Goal: Information Seeking & Learning: Find specific fact

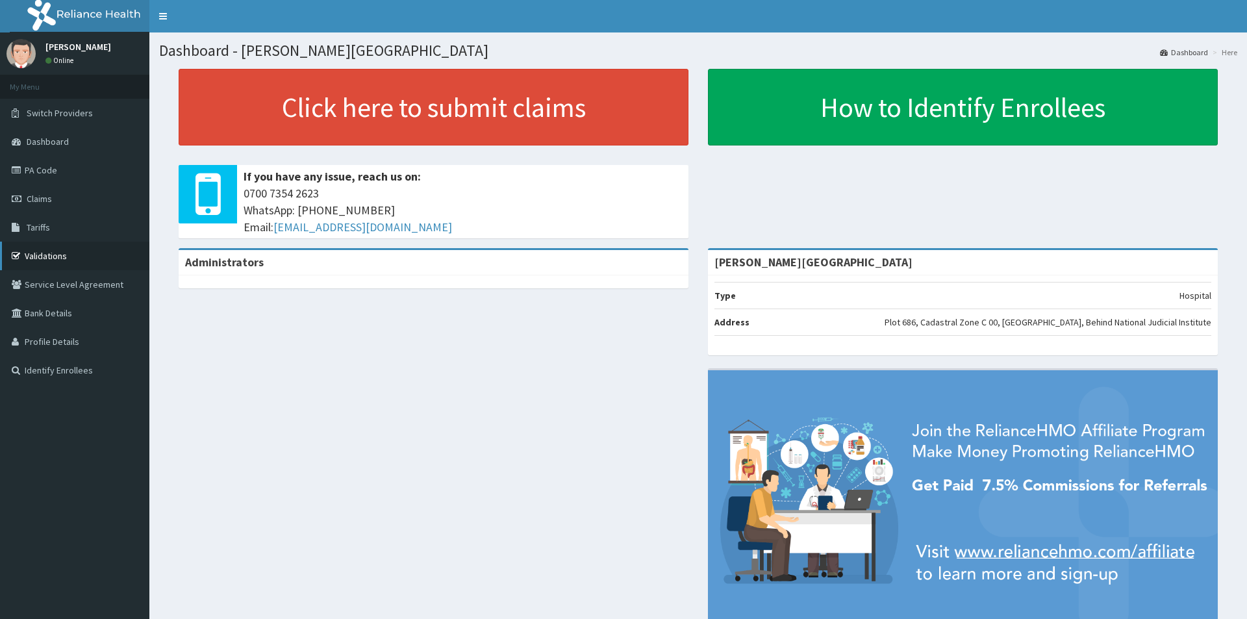
click at [40, 257] on link "Validations" at bounding box center [74, 256] width 149 height 29
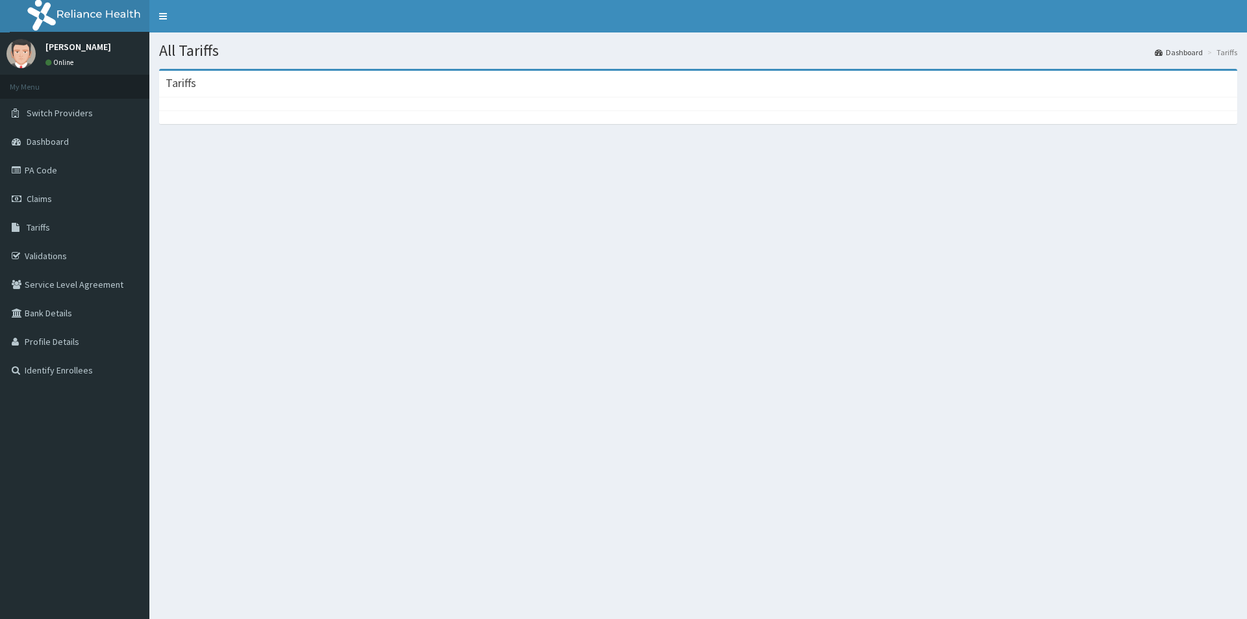
click at [255, 94] on div "Tariffs" at bounding box center [698, 84] width 1078 height 27
click at [258, 105] on div at bounding box center [698, 103] width 1078 height 13
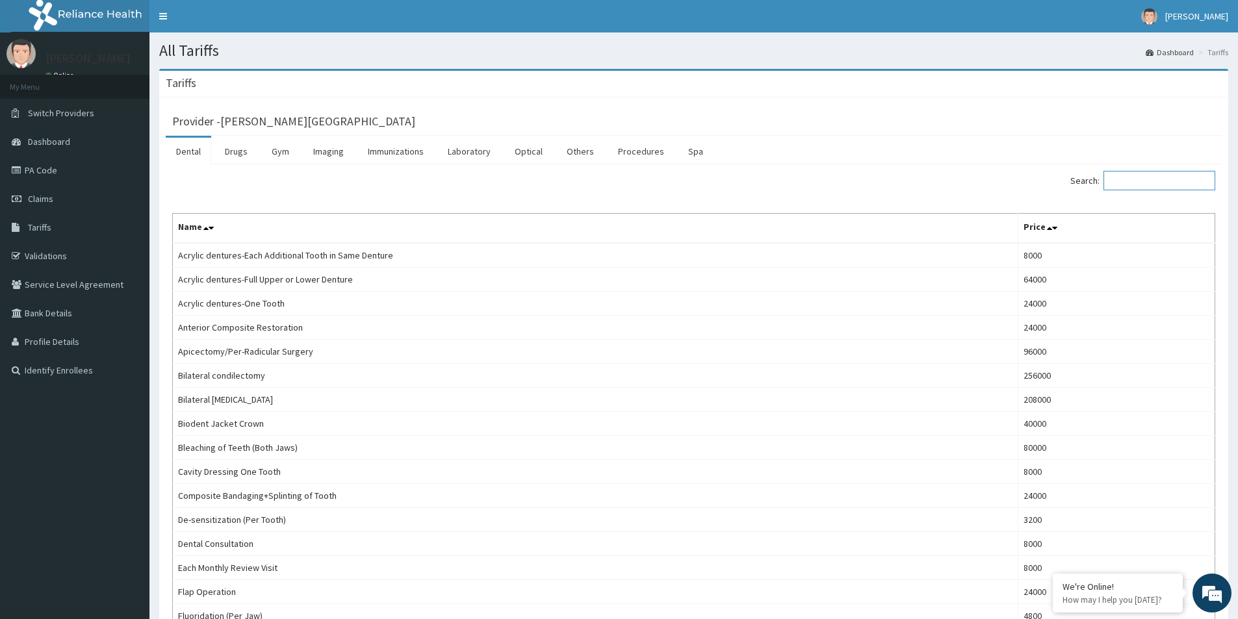
click at [1151, 182] on input "Search:" at bounding box center [1159, 180] width 112 height 19
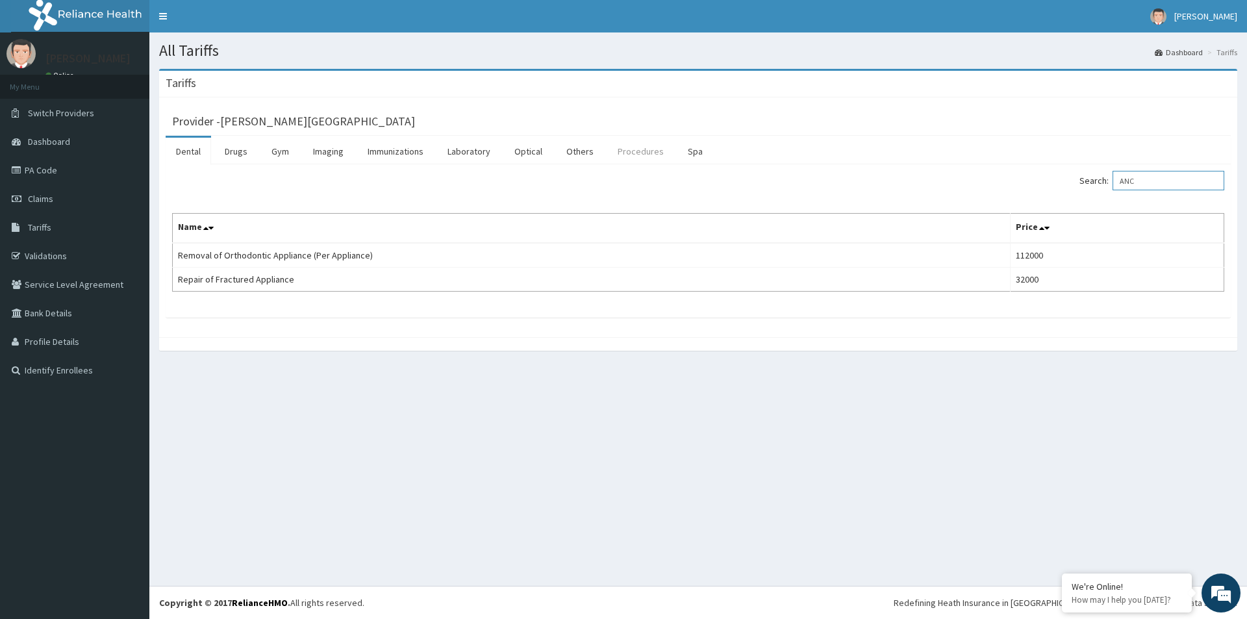
type input "ANC"
click at [641, 151] on link "Procedures" at bounding box center [640, 151] width 67 height 27
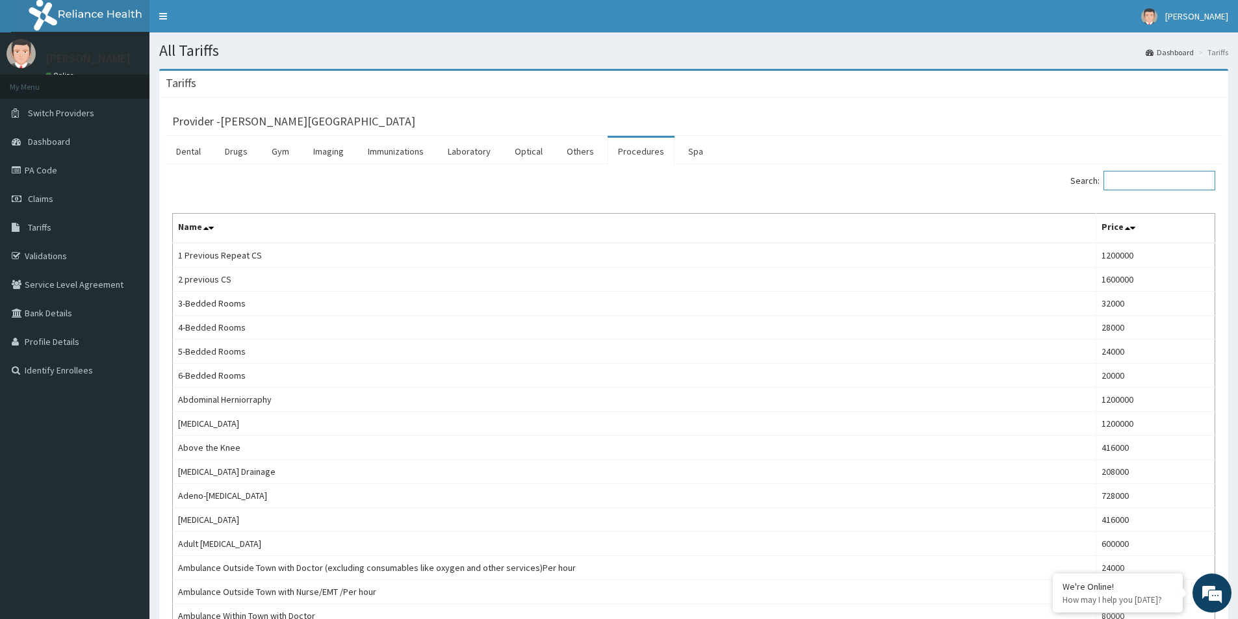
click at [1153, 179] on input "Search:" at bounding box center [1159, 180] width 112 height 19
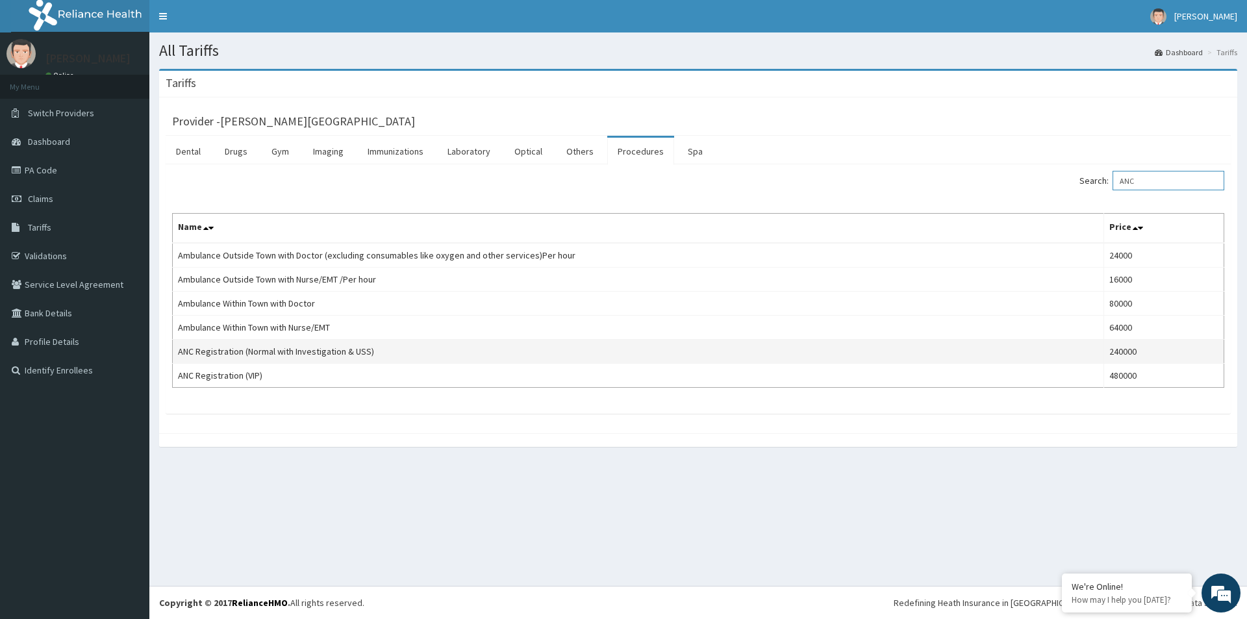
type input "ANC"
click at [1124, 353] on td "240000" at bounding box center [1164, 352] width 120 height 24
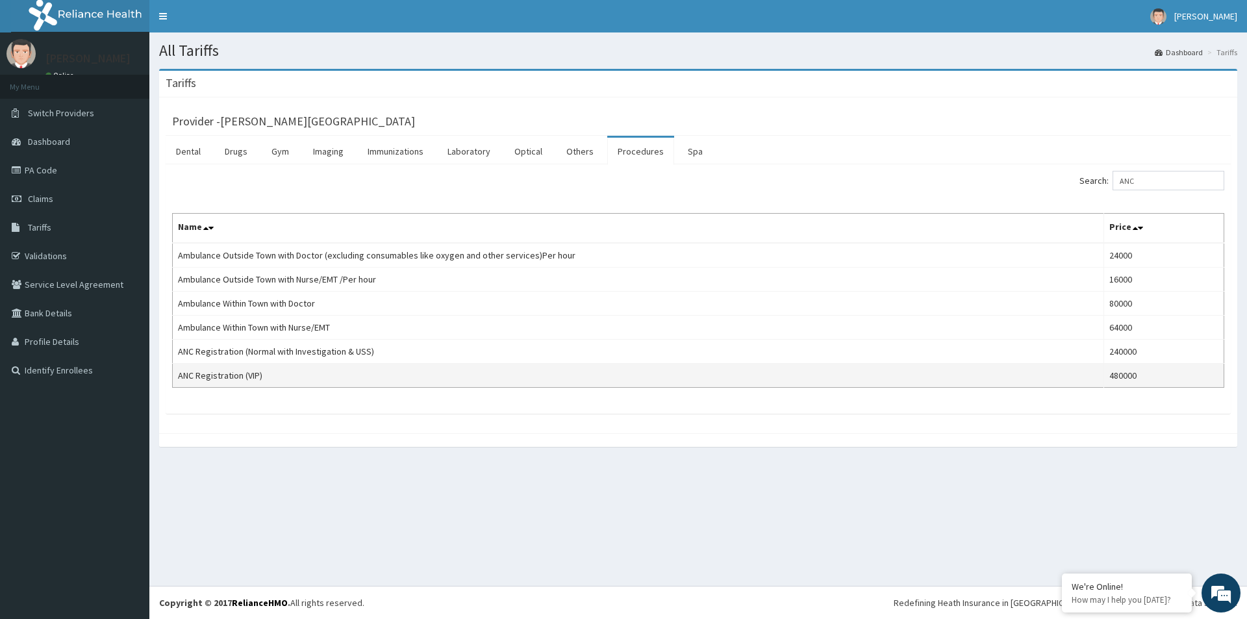
click at [1123, 379] on td "480000" at bounding box center [1164, 376] width 120 height 24
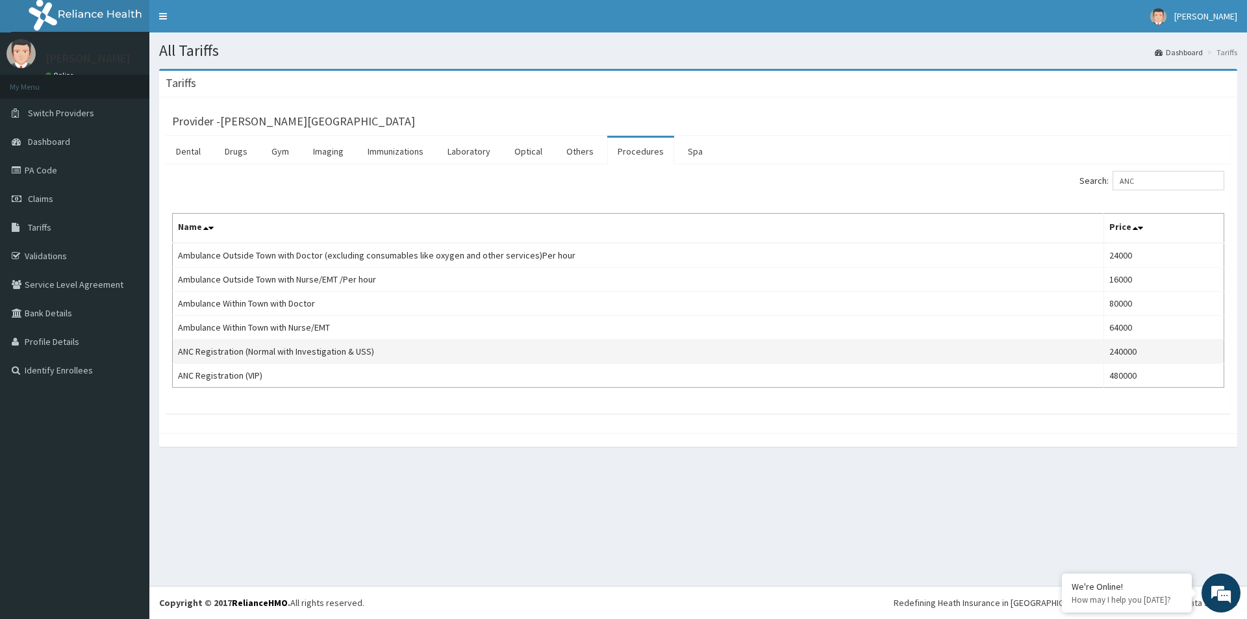
click at [1123, 353] on td "240000" at bounding box center [1164, 352] width 120 height 24
click at [1125, 351] on td "240000" at bounding box center [1164, 352] width 120 height 24
